Goal: Task Accomplishment & Management: Use online tool/utility

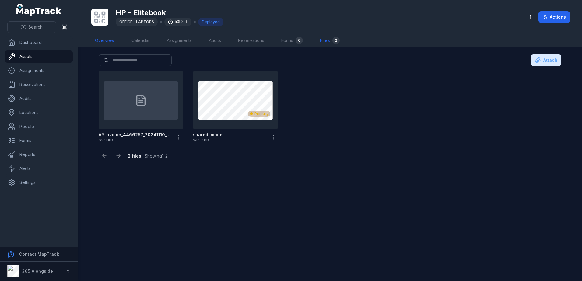
click at [97, 38] on link "Overview" at bounding box center [104, 40] width 29 height 13
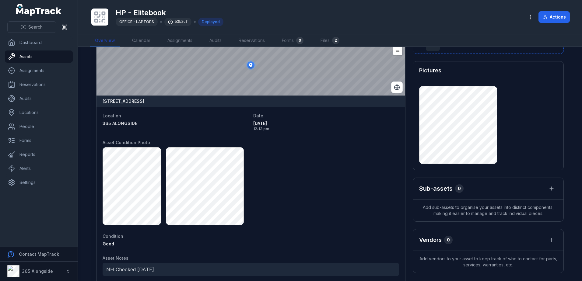
scroll to position [30, 0]
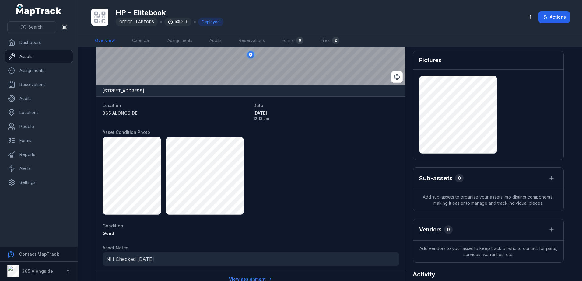
click at [28, 58] on link "Assets" at bounding box center [39, 57] width 68 height 12
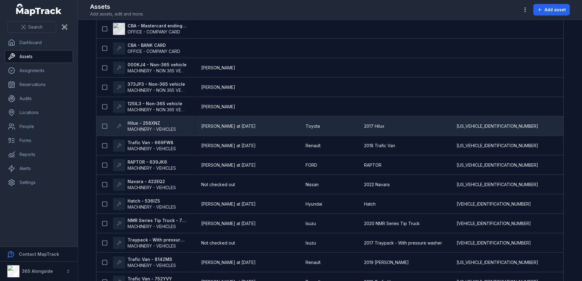
scroll to position [91, 0]
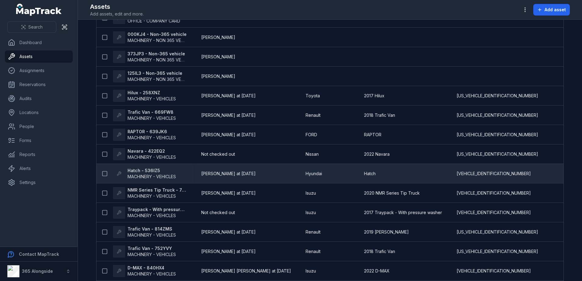
click at [153, 174] on span "MACHINERY - VEHICLES" at bounding box center [151, 177] width 48 height 6
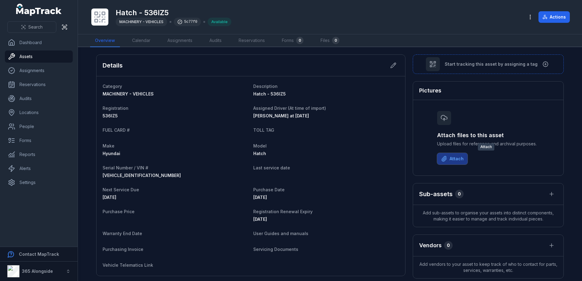
click at [450, 158] on button "Attach" at bounding box center [452, 159] width 30 height 12
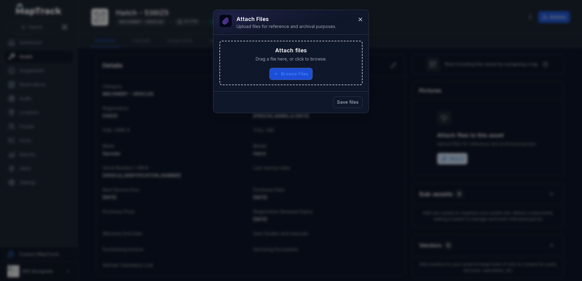
click at [300, 70] on button "Browse Files" at bounding box center [291, 74] width 43 height 12
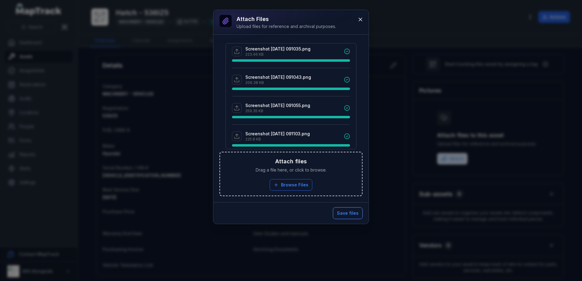
click at [349, 211] on button "Save files" at bounding box center [348, 214] width 30 height 12
